Goal: Information Seeking & Learning: Learn about a topic

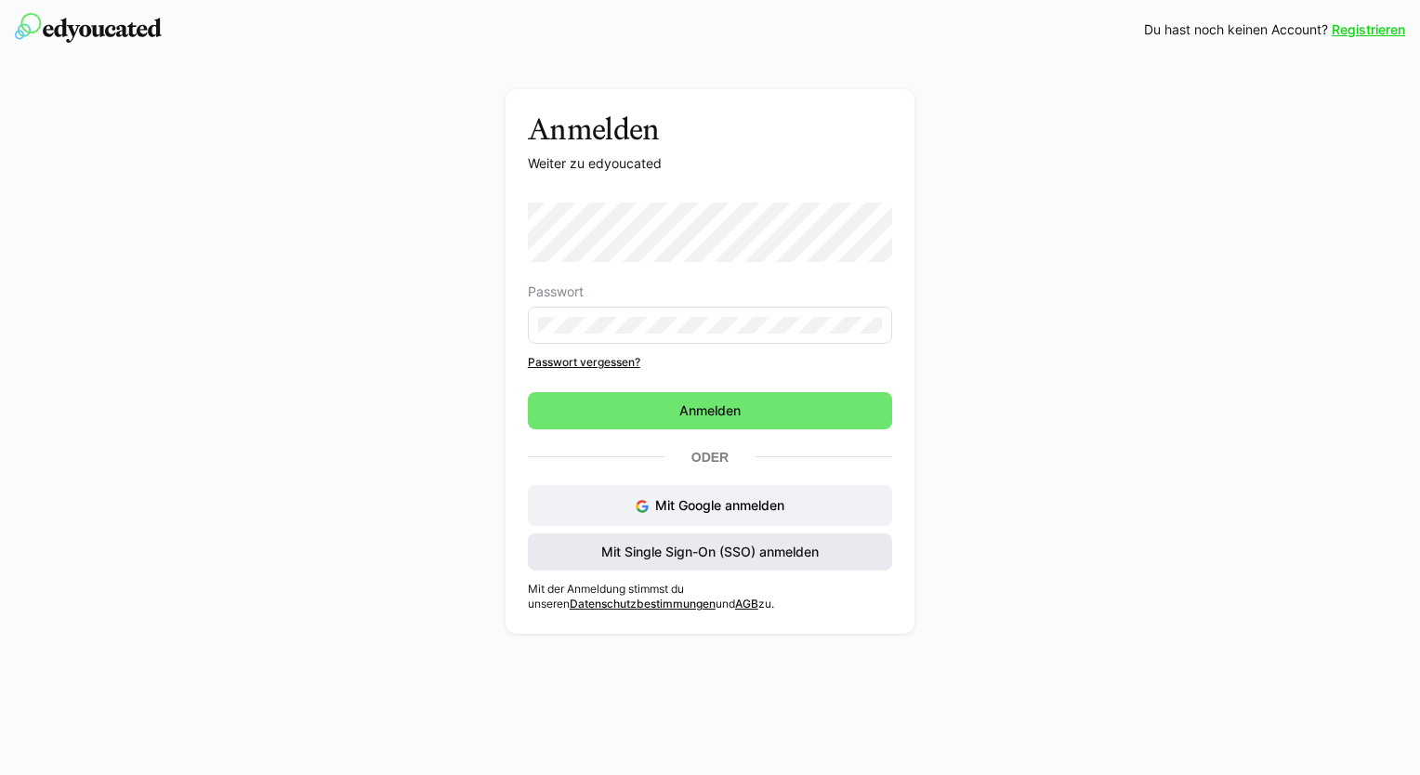
click at [631, 551] on span "Mit Single Sign-On (SSO) anmelden" at bounding box center [710, 552] width 223 height 19
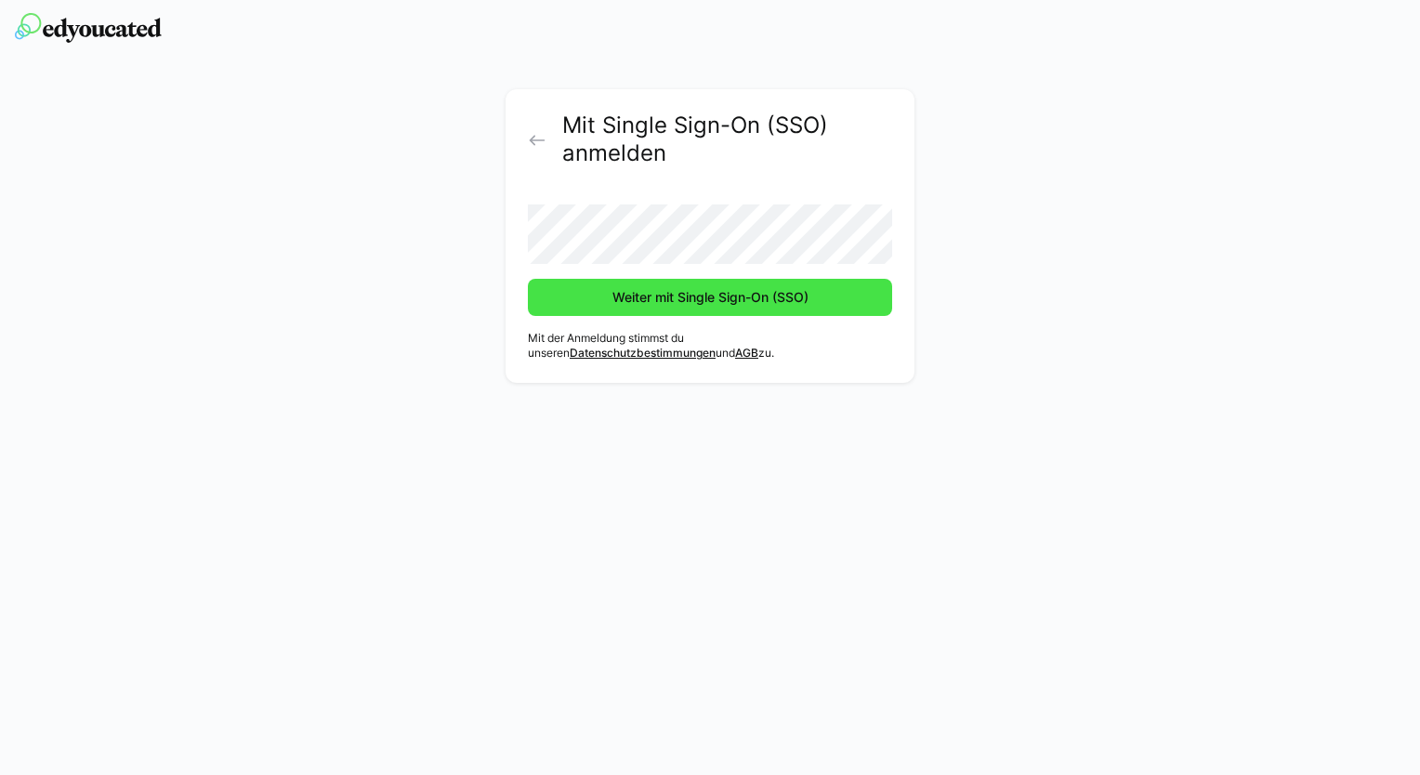
click at [623, 303] on span "Weiter mit Single Sign-On (SSO)" at bounding box center [711, 297] width 202 height 19
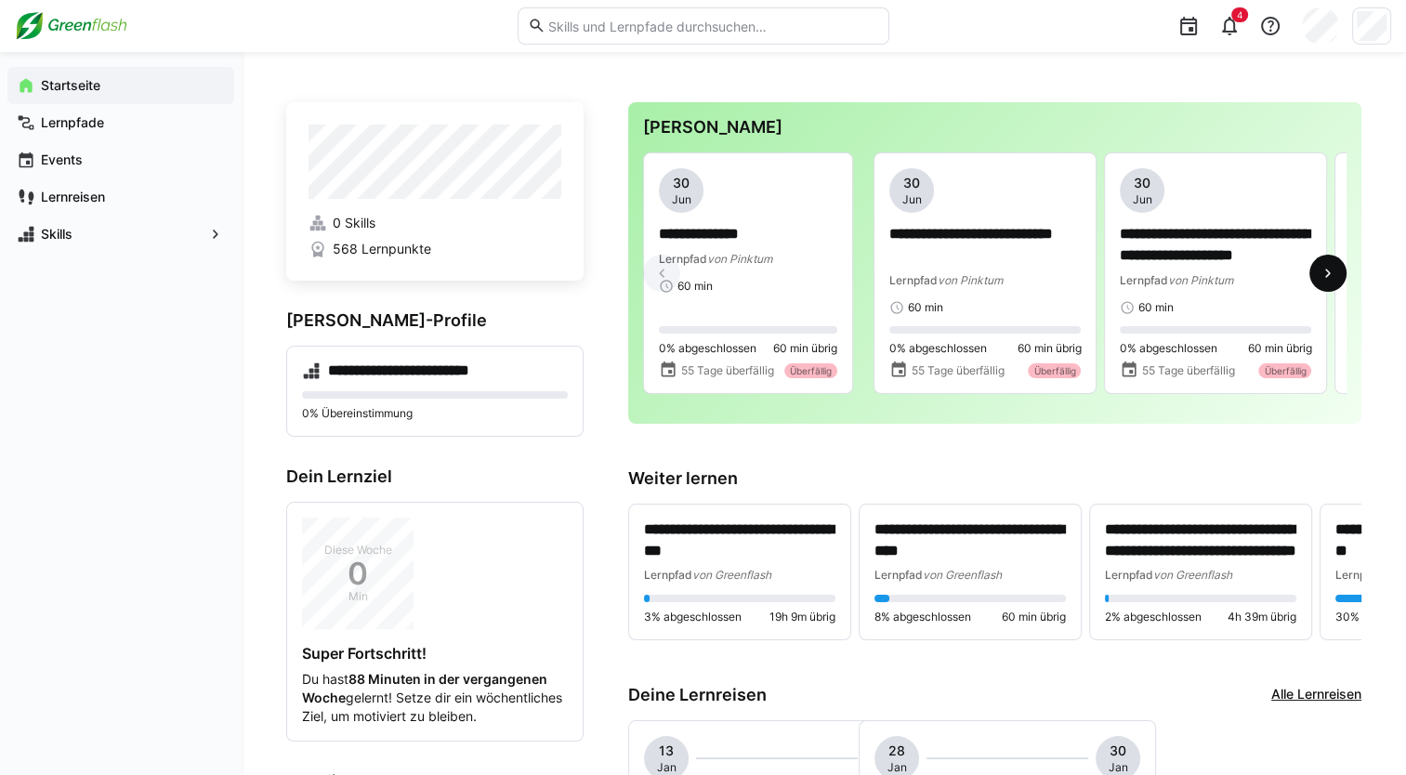
click at [1333, 273] on eds-icon at bounding box center [1328, 273] width 19 height 19
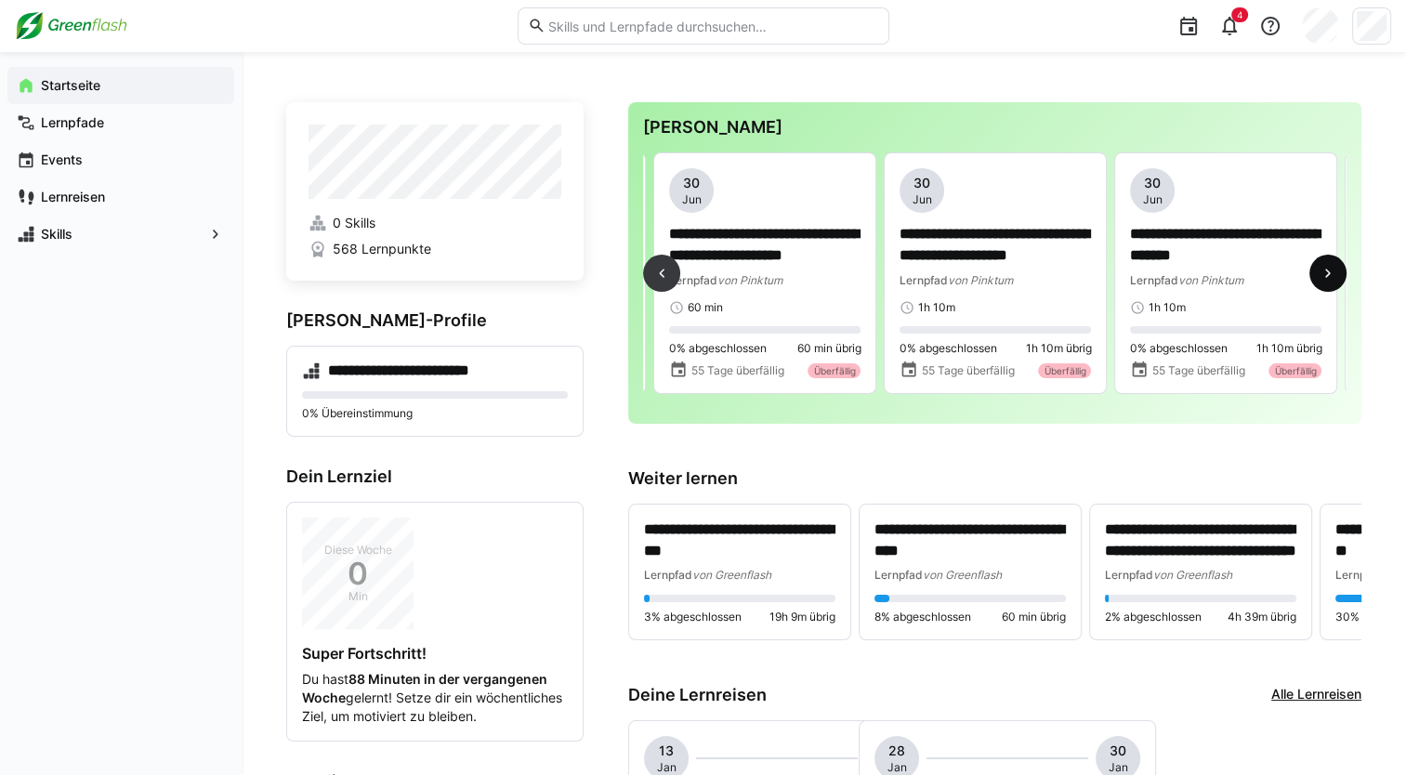
scroll to position [0, 692]
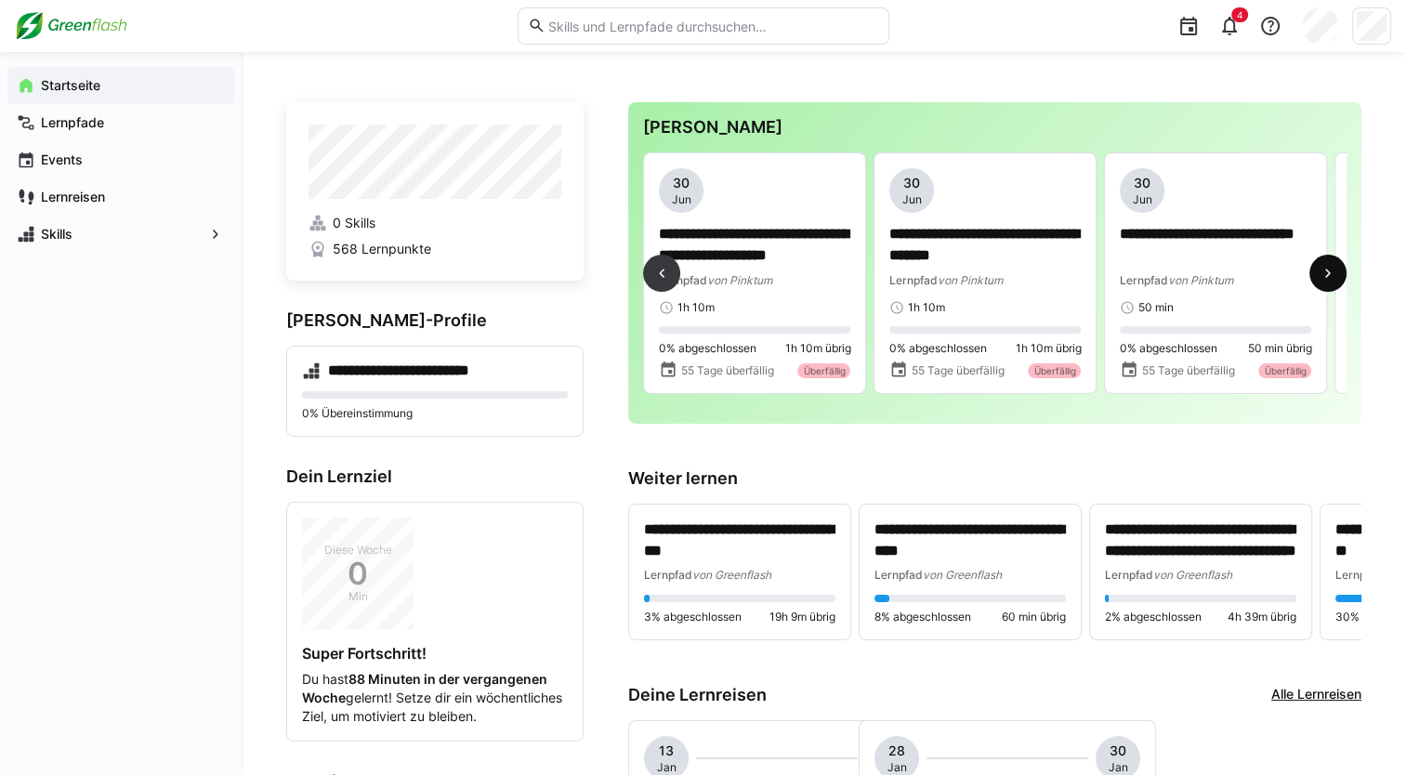
click at [1333, 273] on eds-icon at bounding box center [1328, 273] width 19 height 19
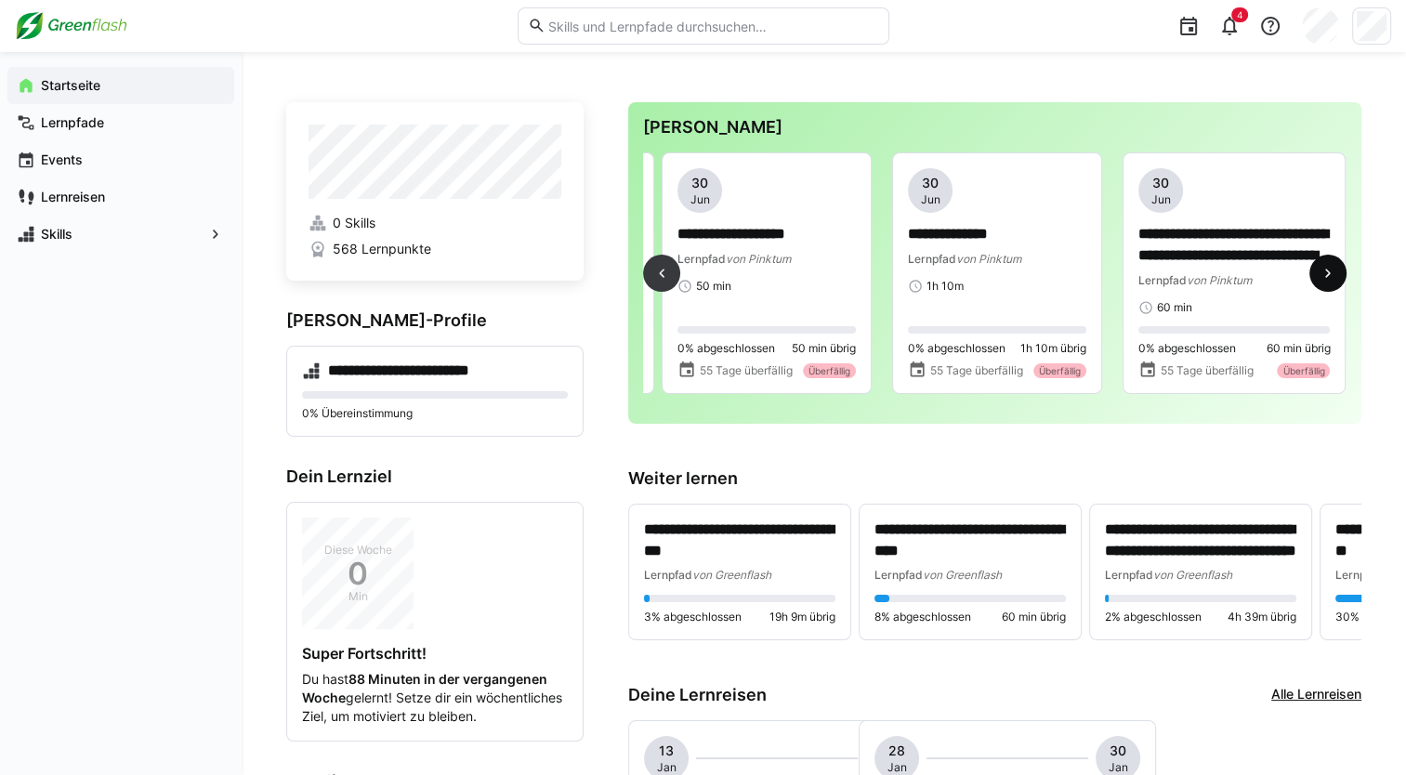
scroll to position [0, 1383]
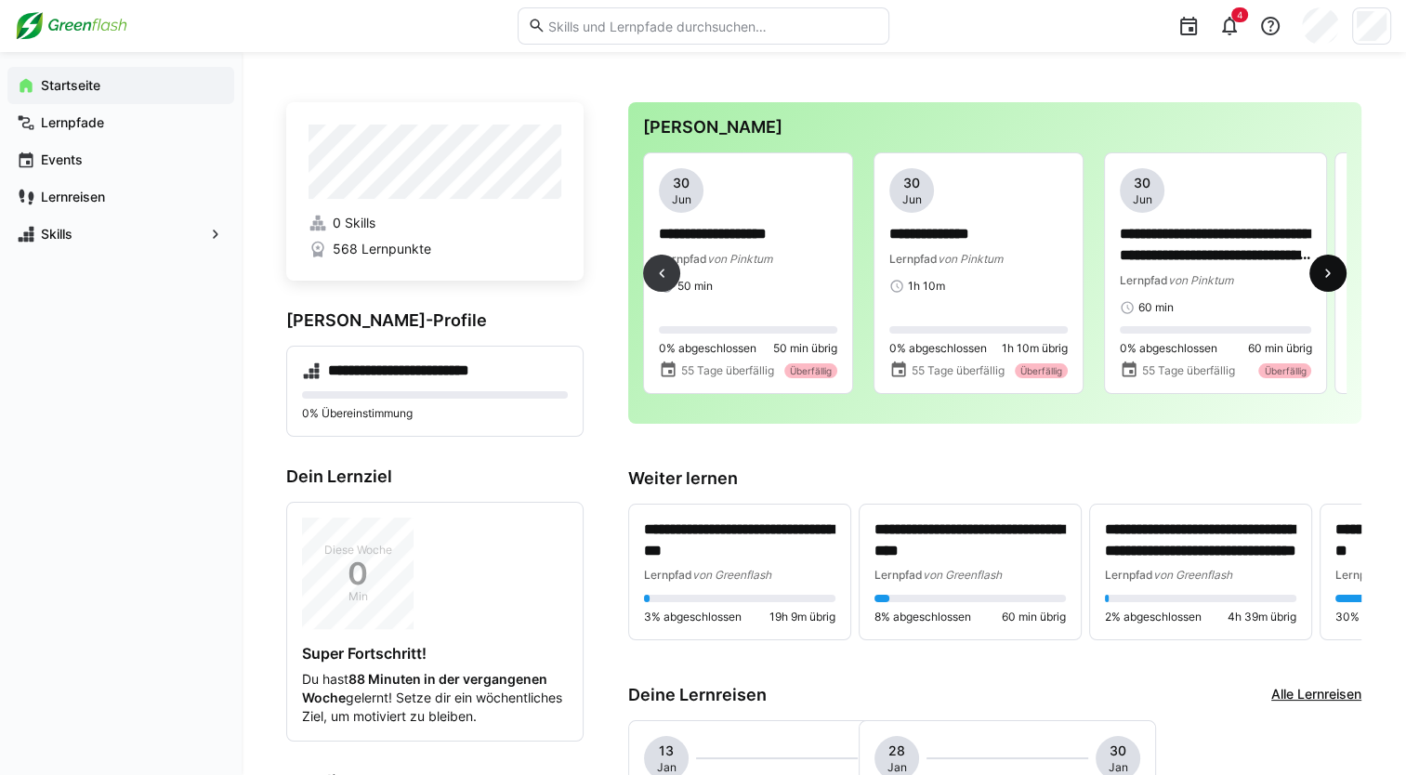
click at [1333, 273] on eds-icon at bounding box center [1328, 273] width 19 height 19
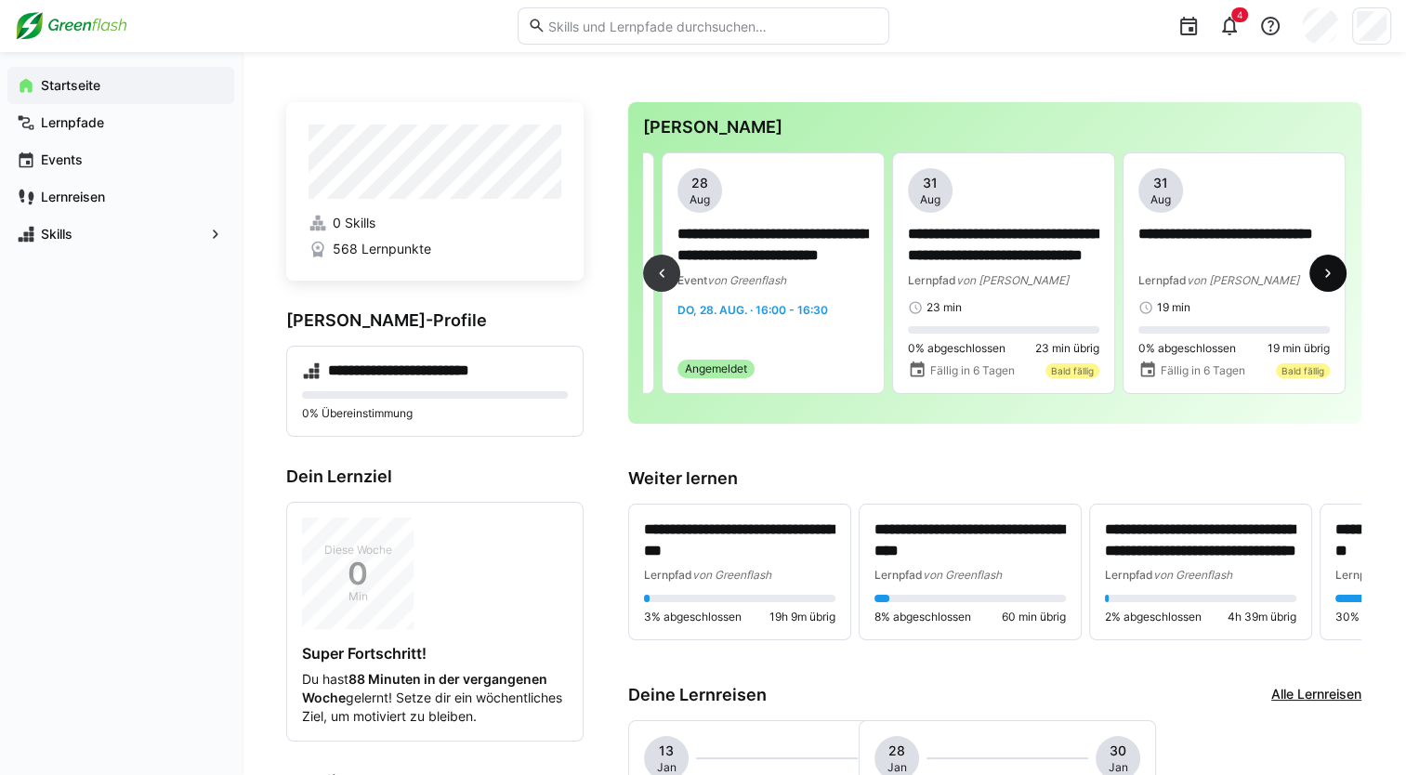
scroll to position [0, 2075]
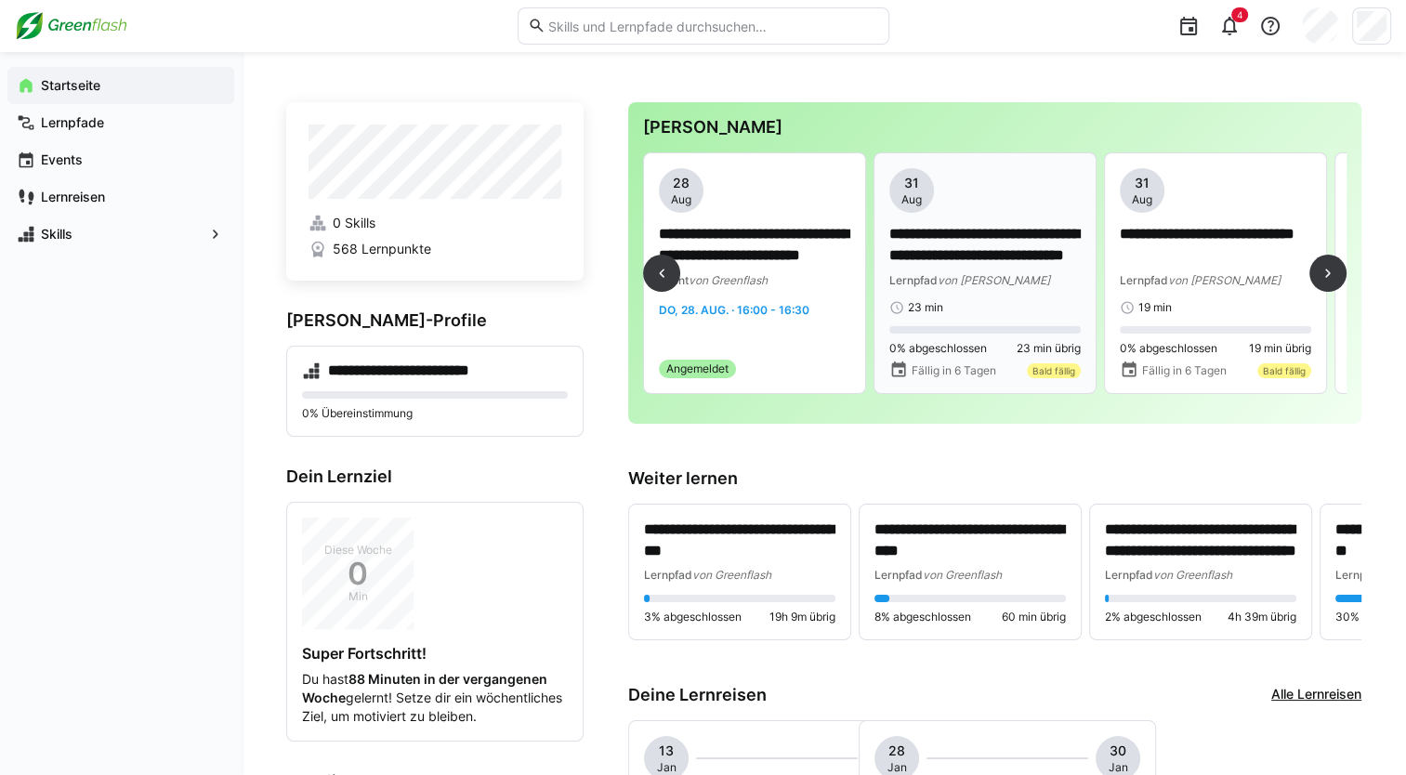
click at [965, 251] on p "**********" at bounding box center [985, 245] width 191 height 43
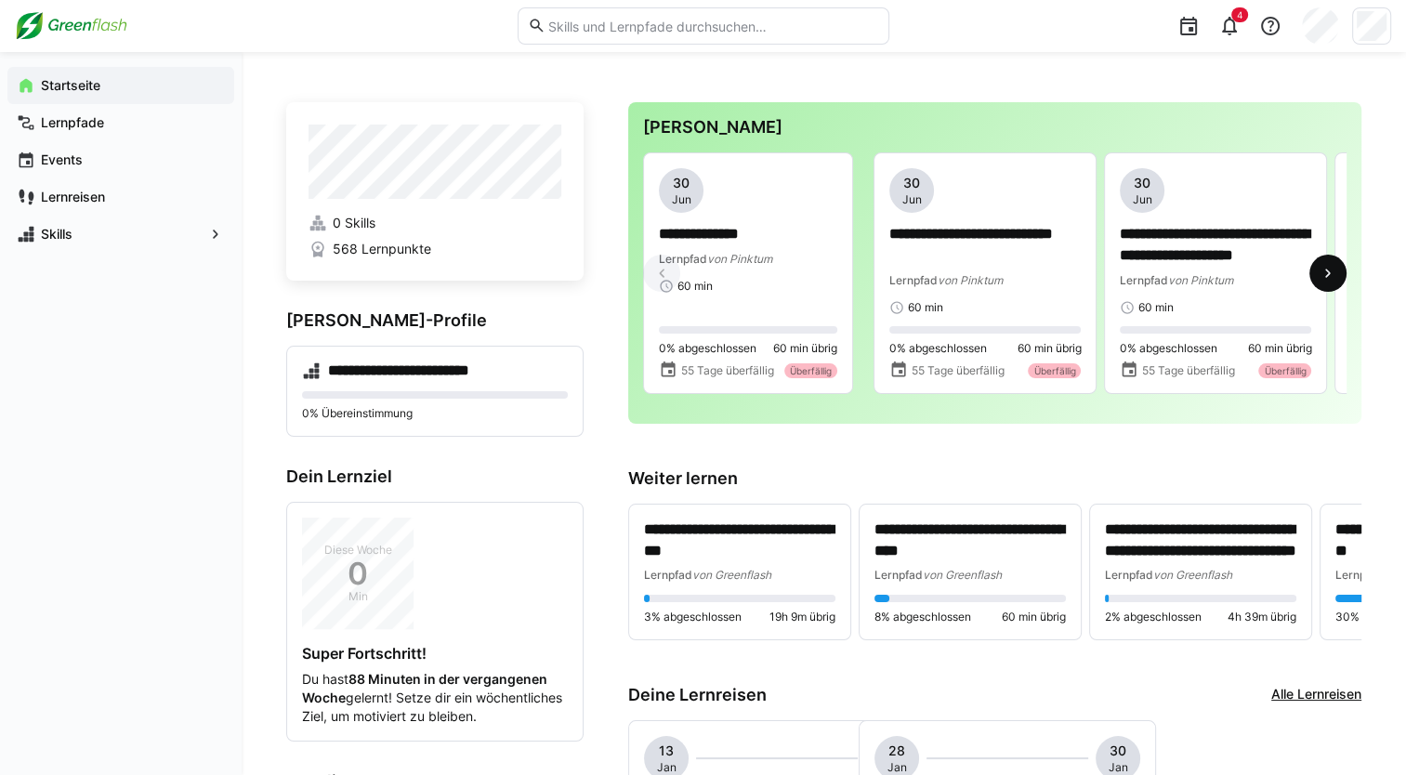
click at [1329, 270] on eds-icon at bounding box center [1328, 273] width 19 height 19
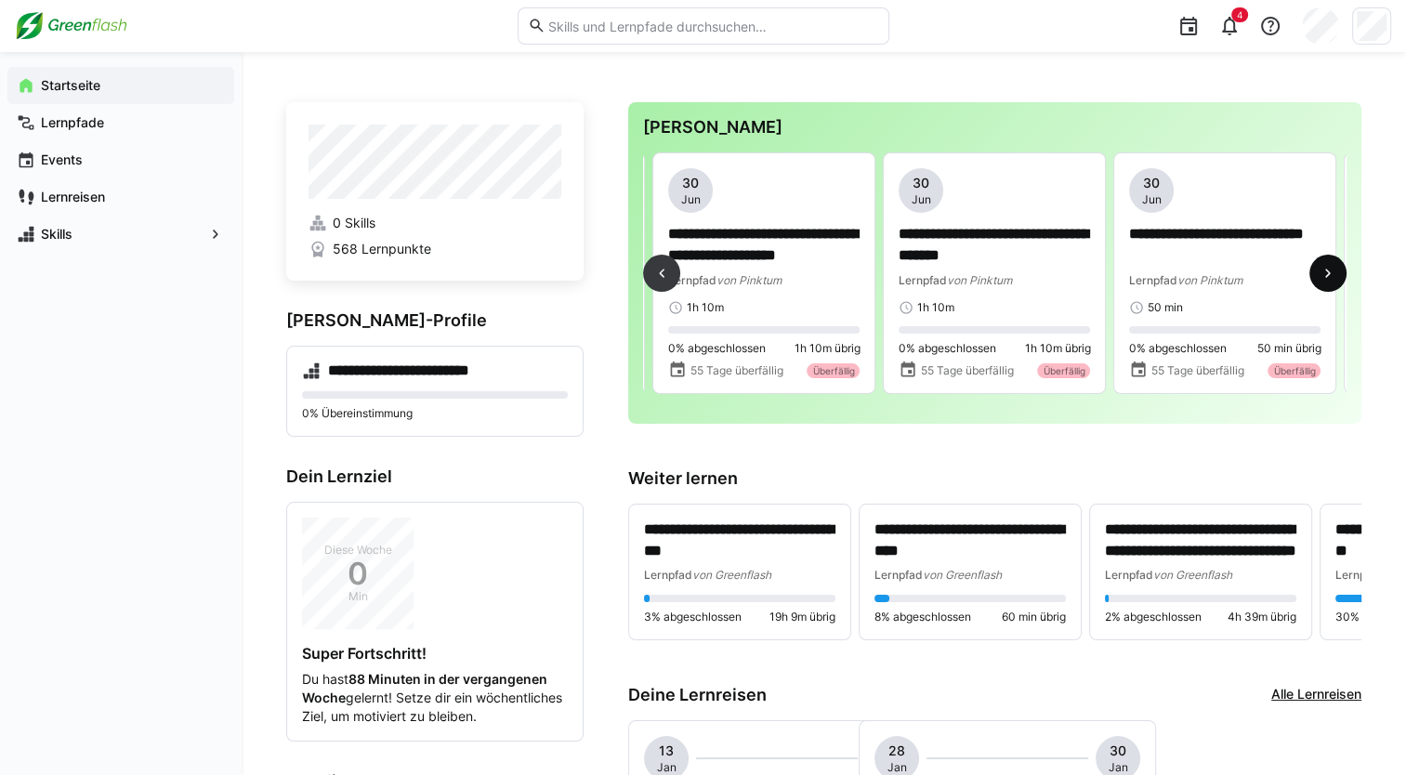
scroll to position [0, 692]
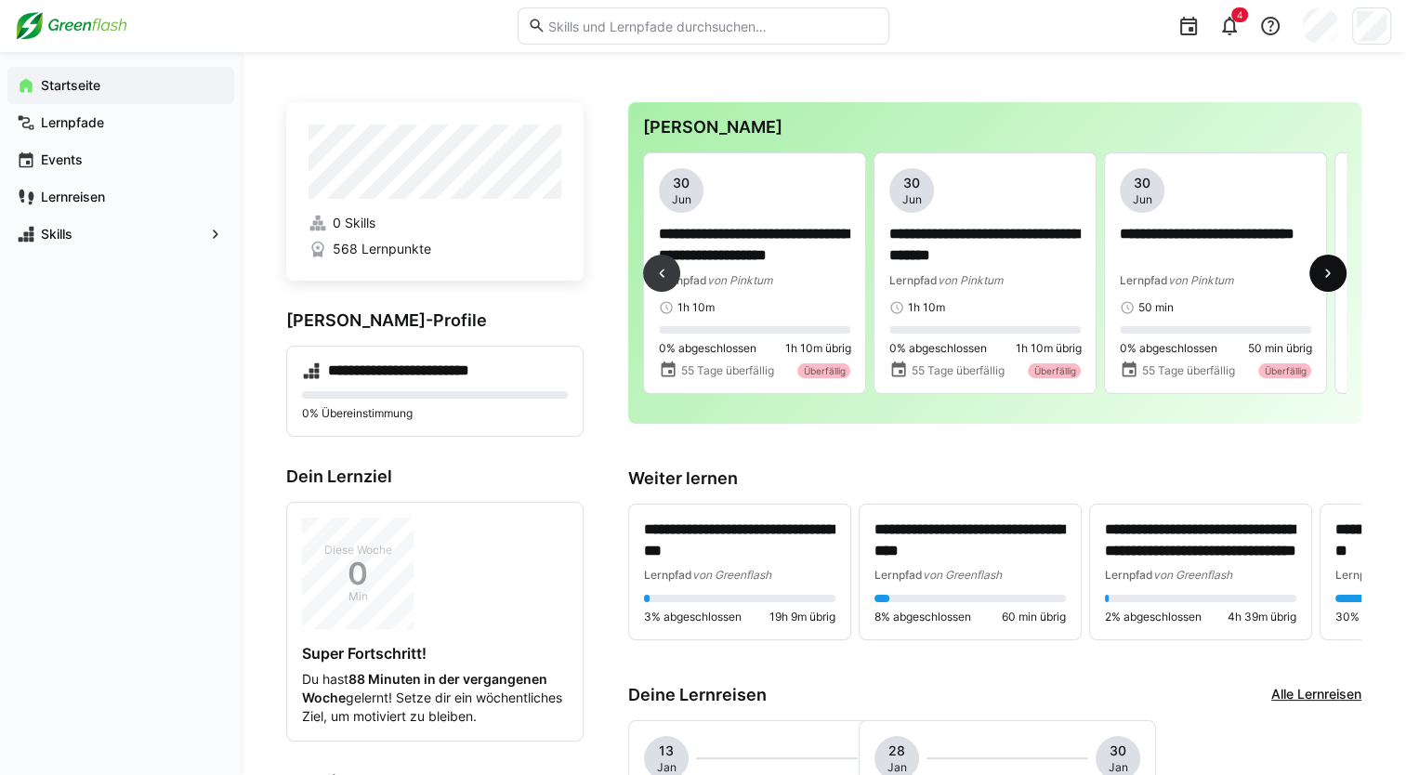
click at [1329, 270] on eds-icon at bounding box center [1328, 273] width 19 height 19
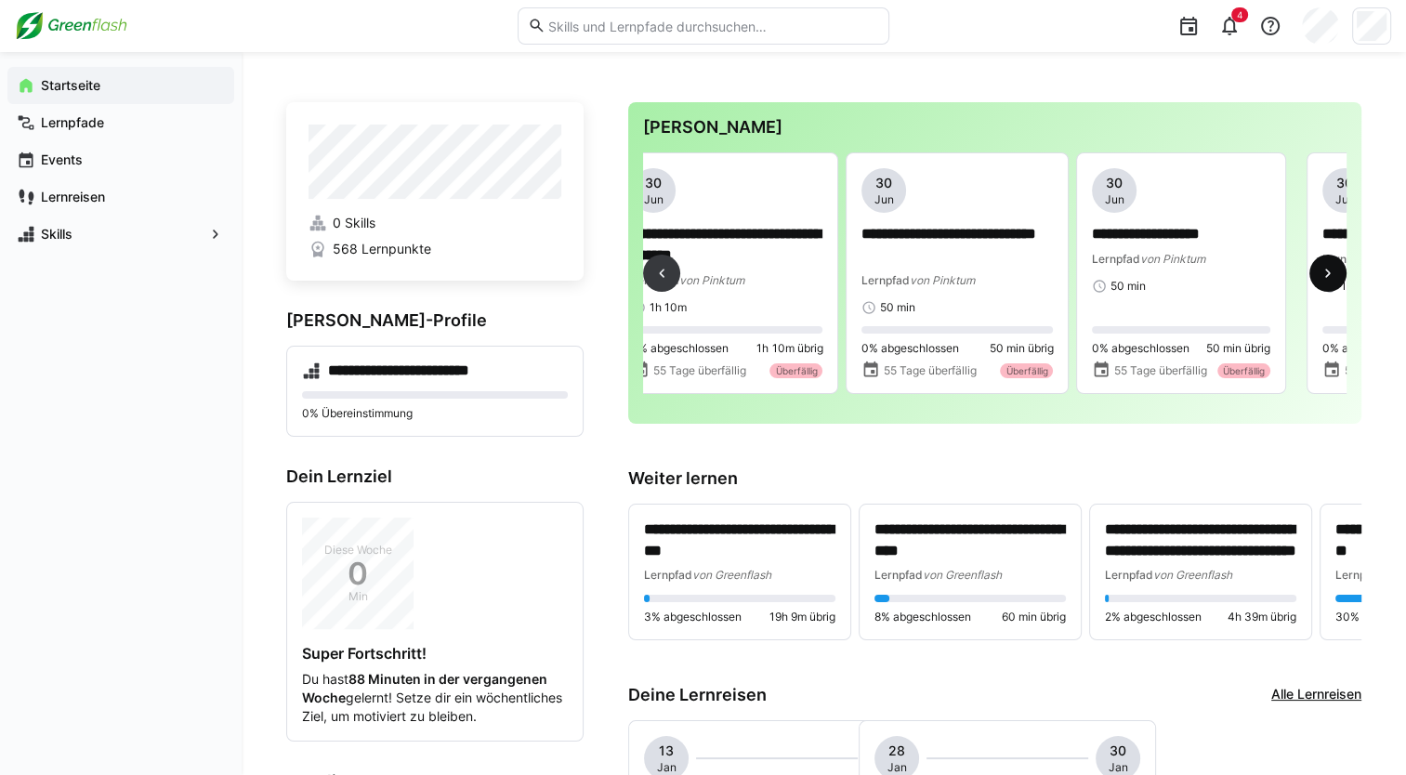
click at [1329, 270] on eds-icon at bounding box center [1328, 273] width 19 height 19
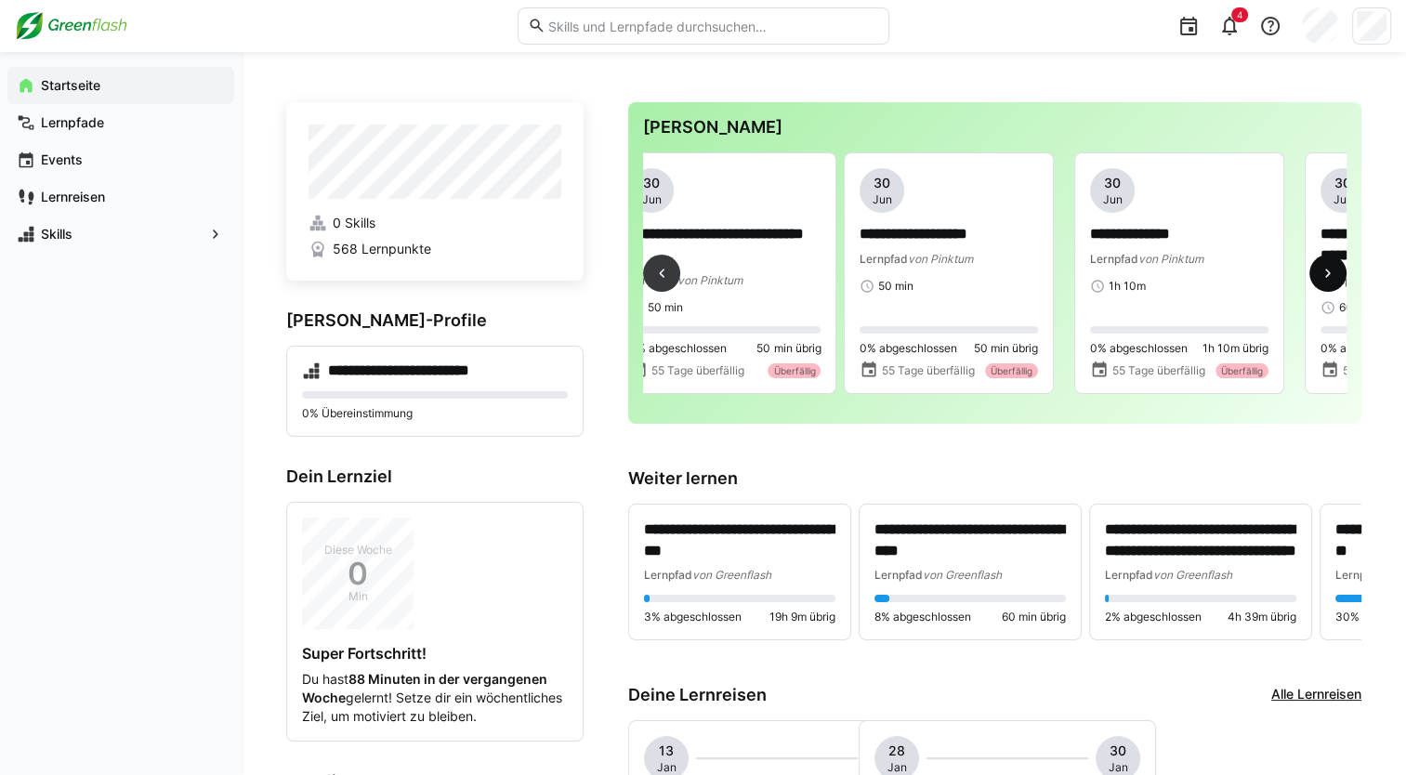
click at [1329, 270] on eds-icon at bounding box center [1328, 273] width 19 height 19
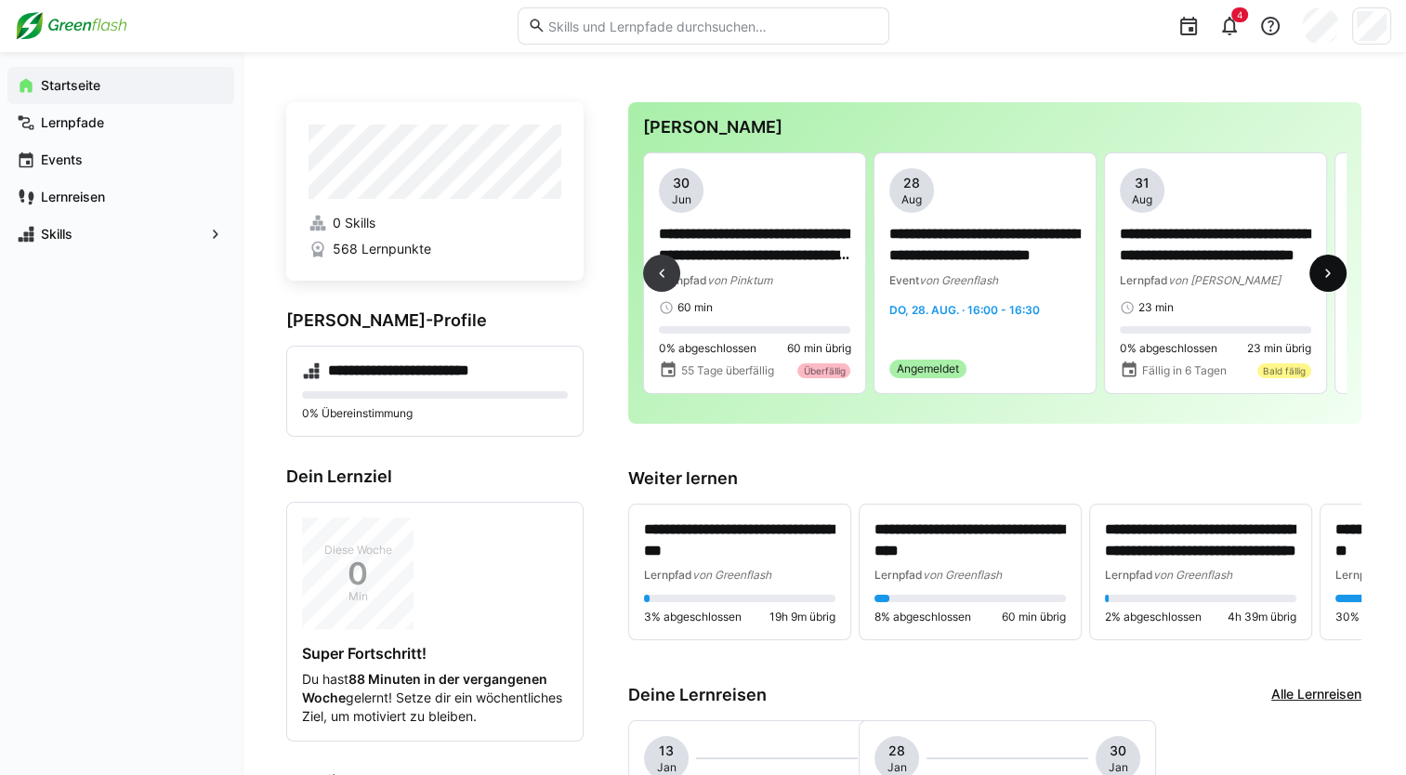
click at [1329, 270] on eds-icon at bounding box center [1328, 273] width 19 height 19
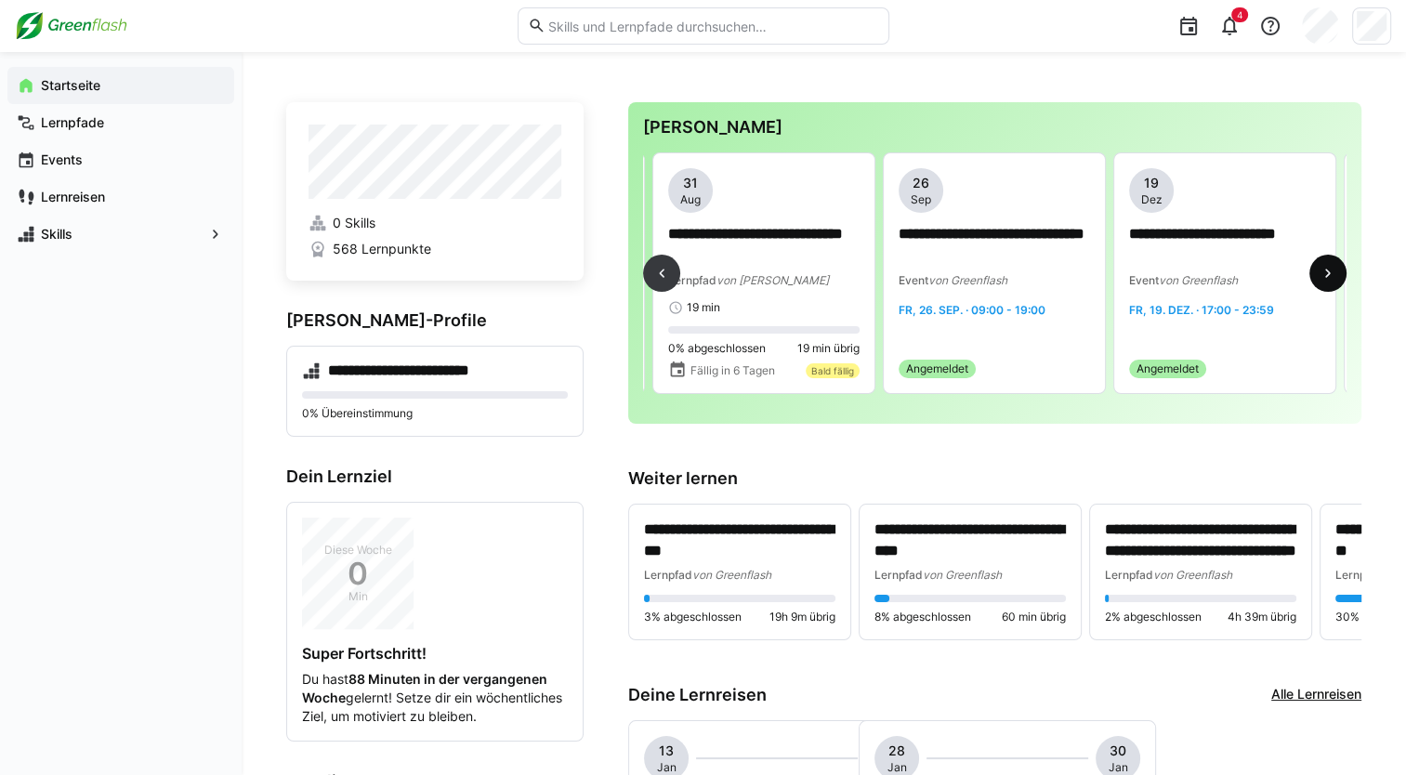
scroll to position [0, 2536]
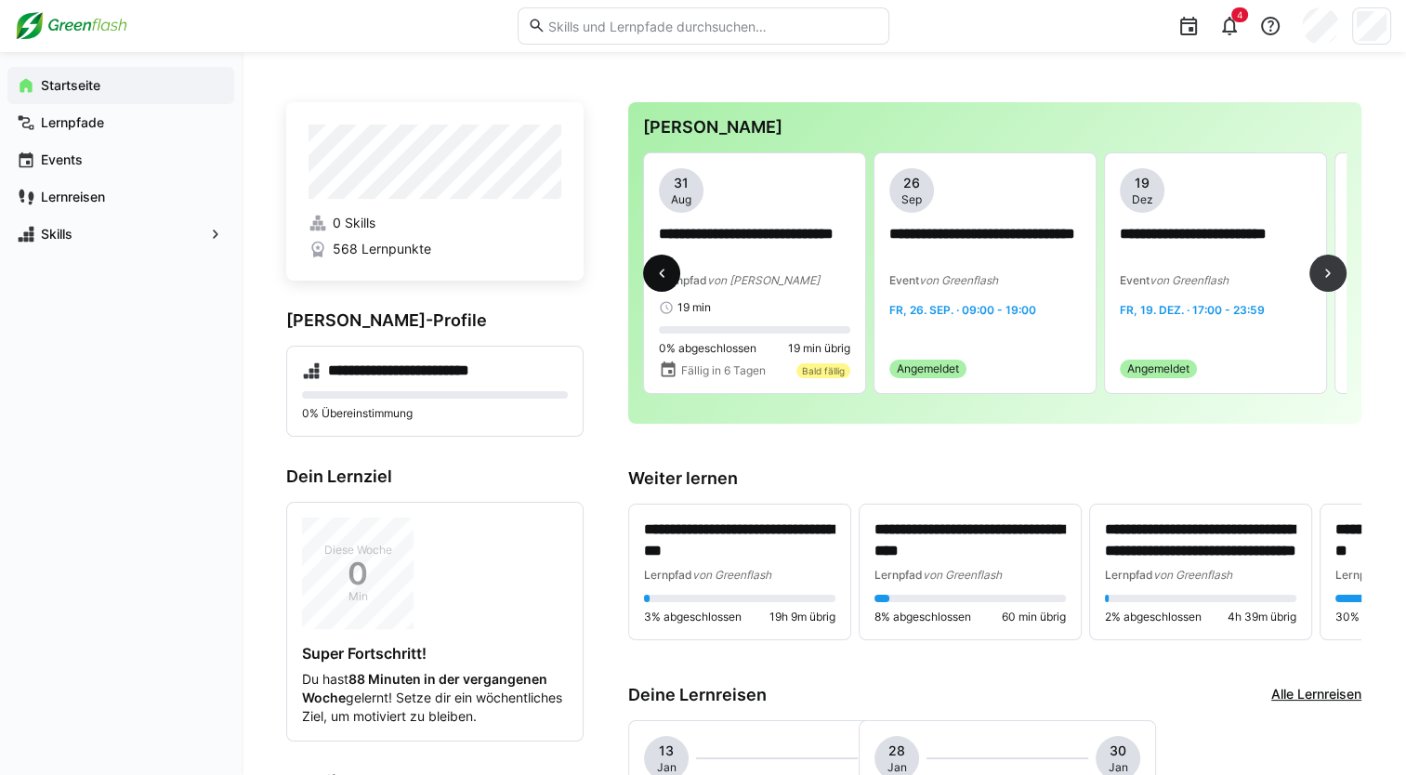
click at [658, 273] on eds-icon at bounding box center [662, 273] width 19 height 19
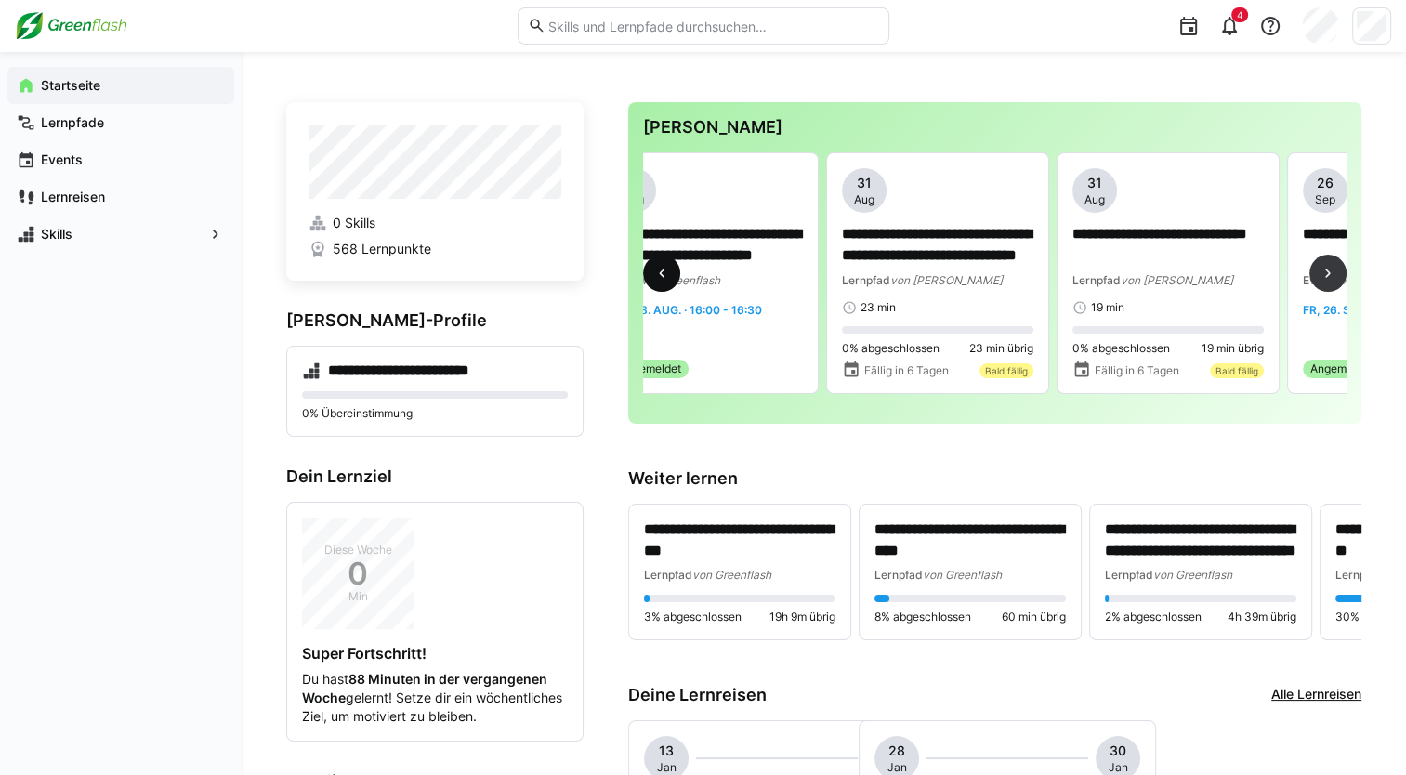
scroll to position [0, 1844]
